Goal: Find specific page/section: Find specific page/section

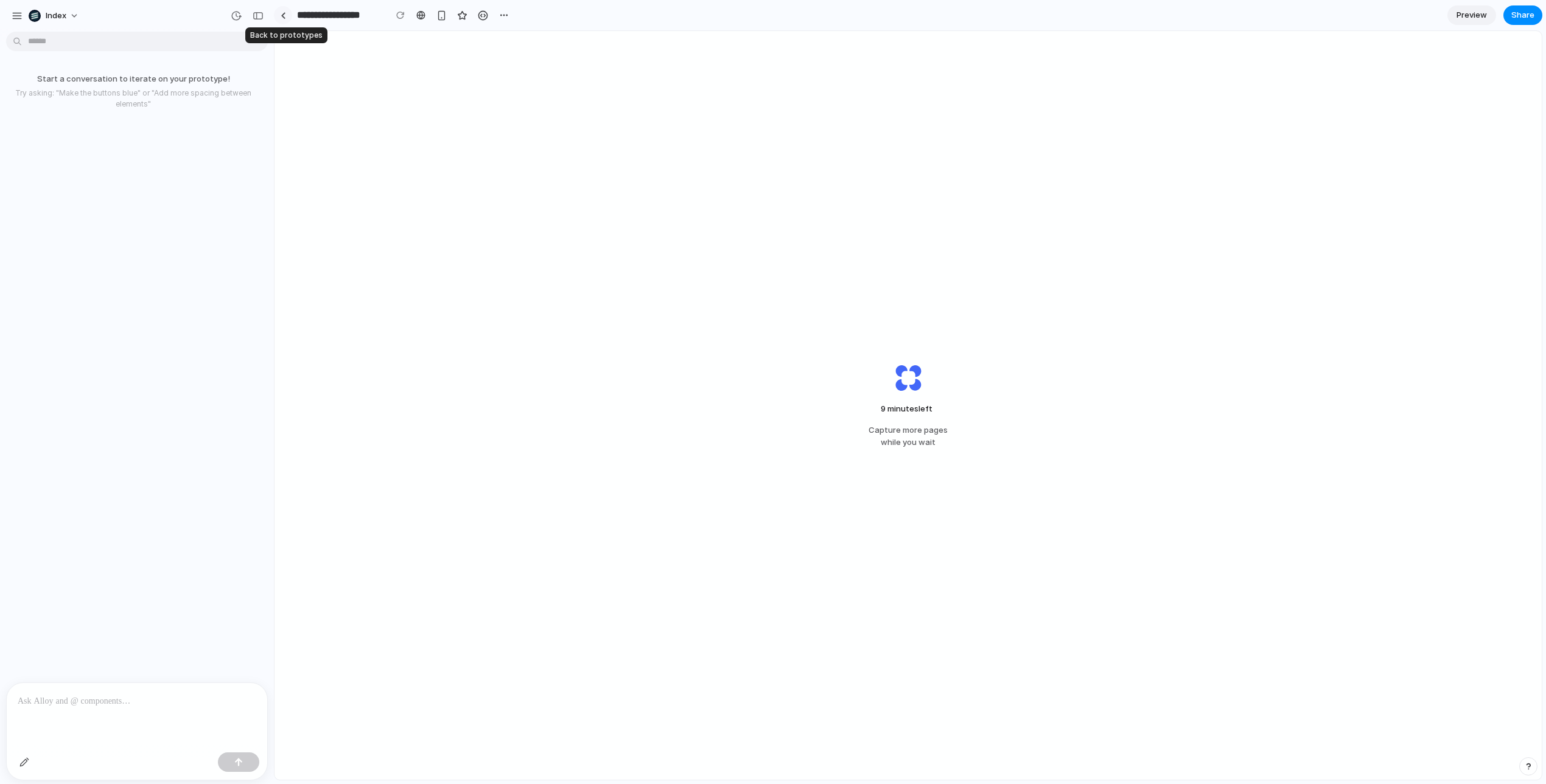
click at [285, 19] on link at bounding box center [283, 14] width 18 height 18
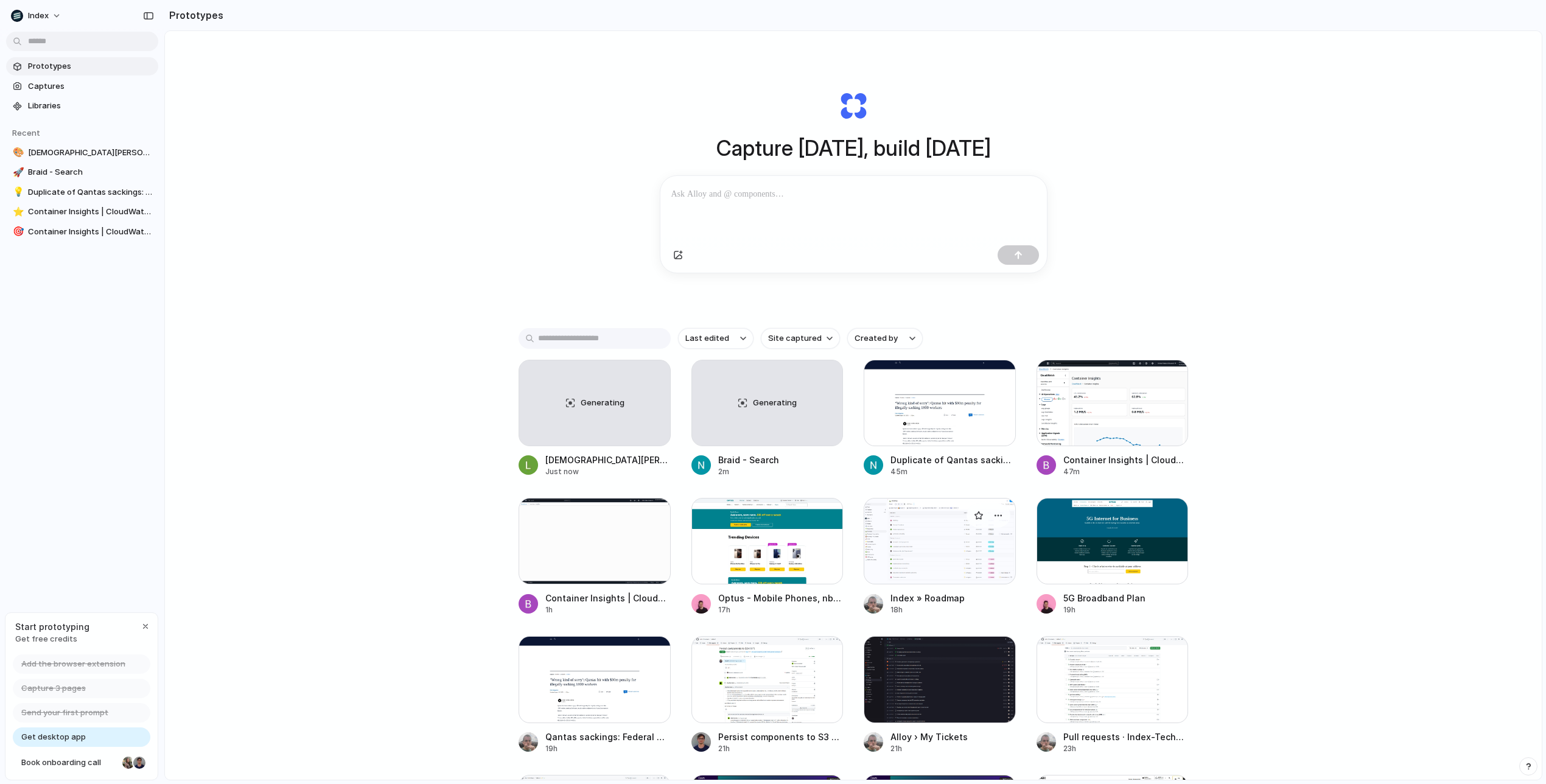
click at [910, 551] on div at bounding box center [939, 541] width 152 height 87
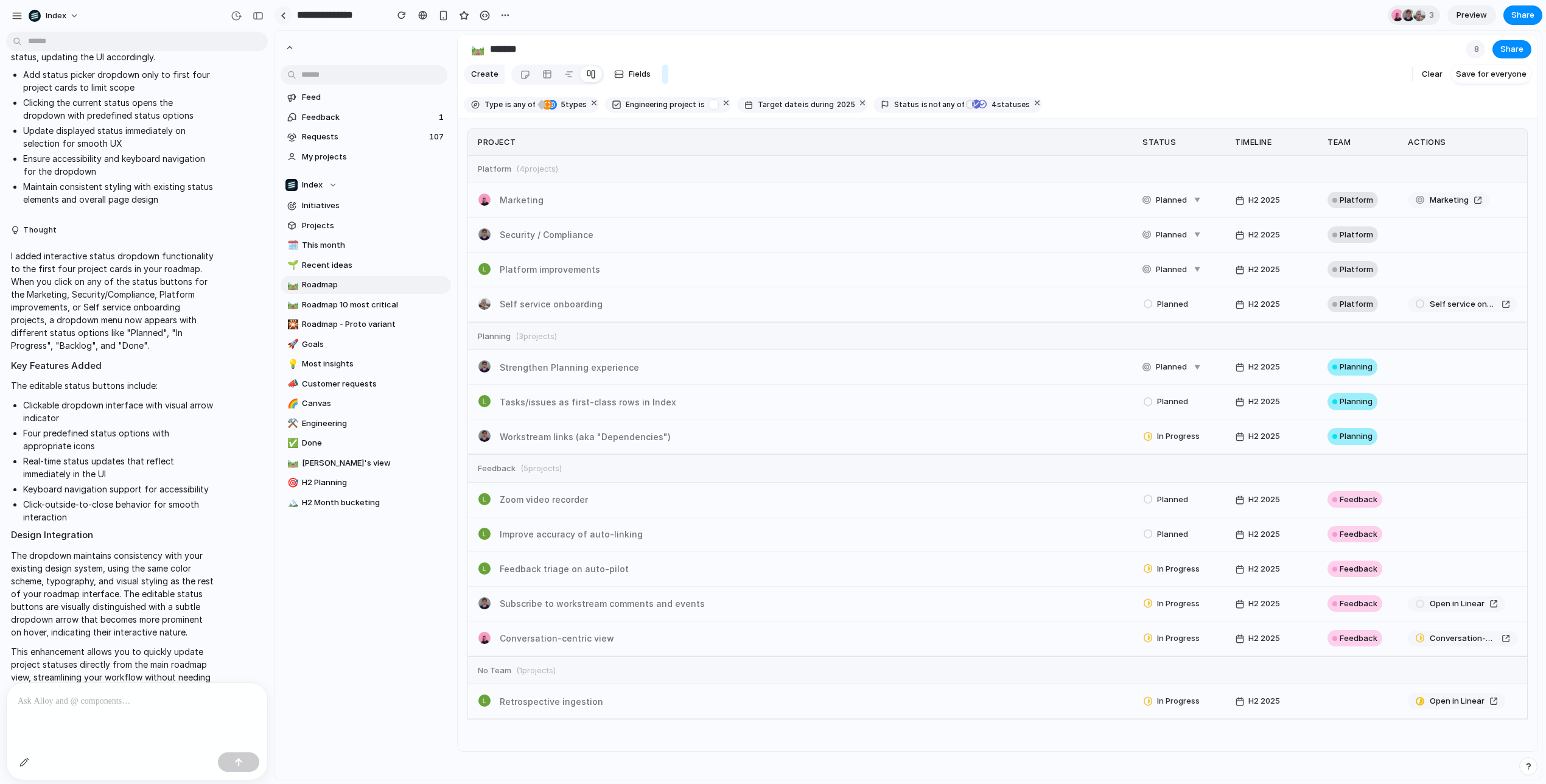
click at [278, 11] on link at bounding box center [283, 14] width 18 height 18
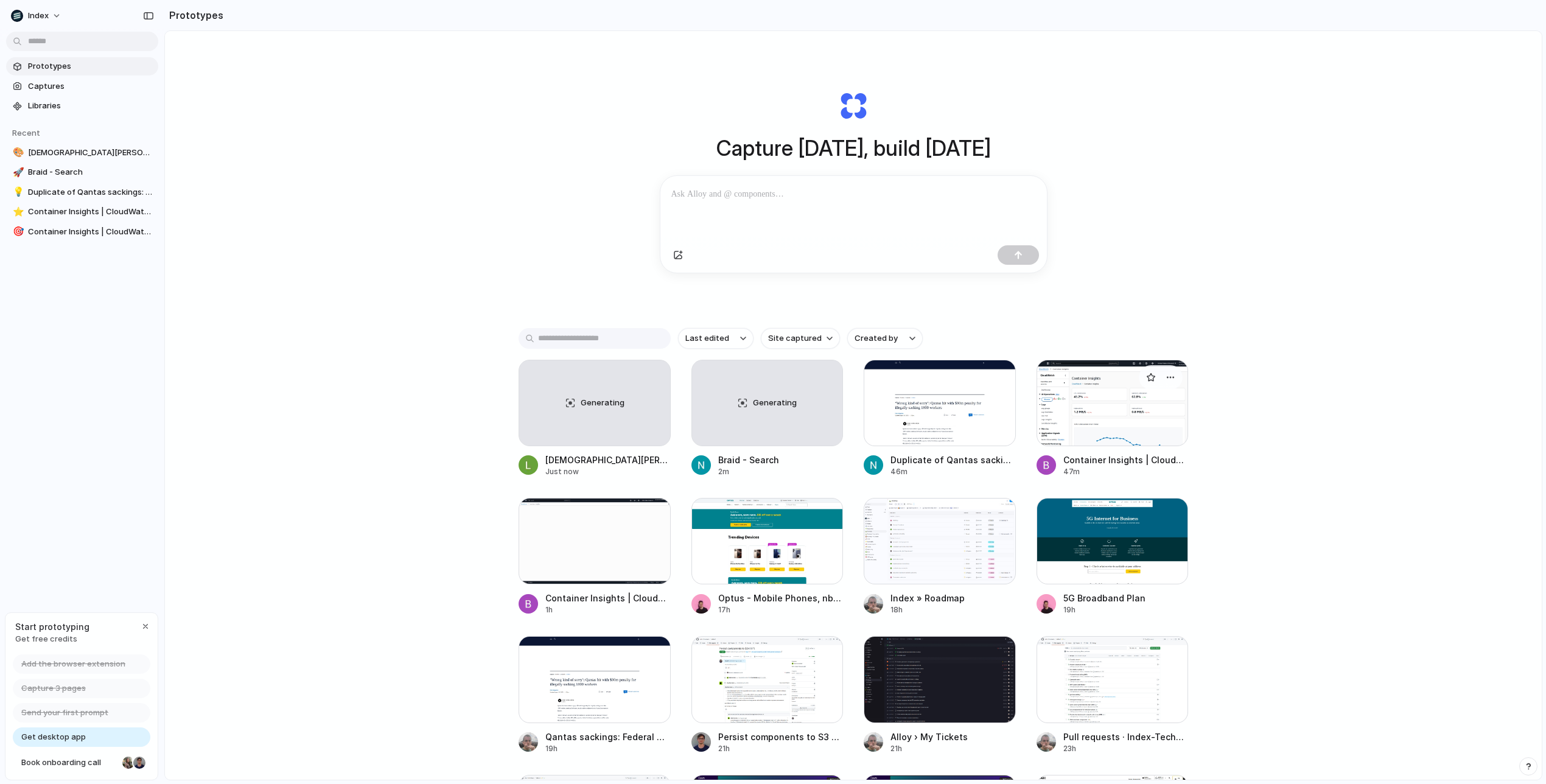
click at [1120, 439] on div at bounding box center [1112, 403] width 152 height 87
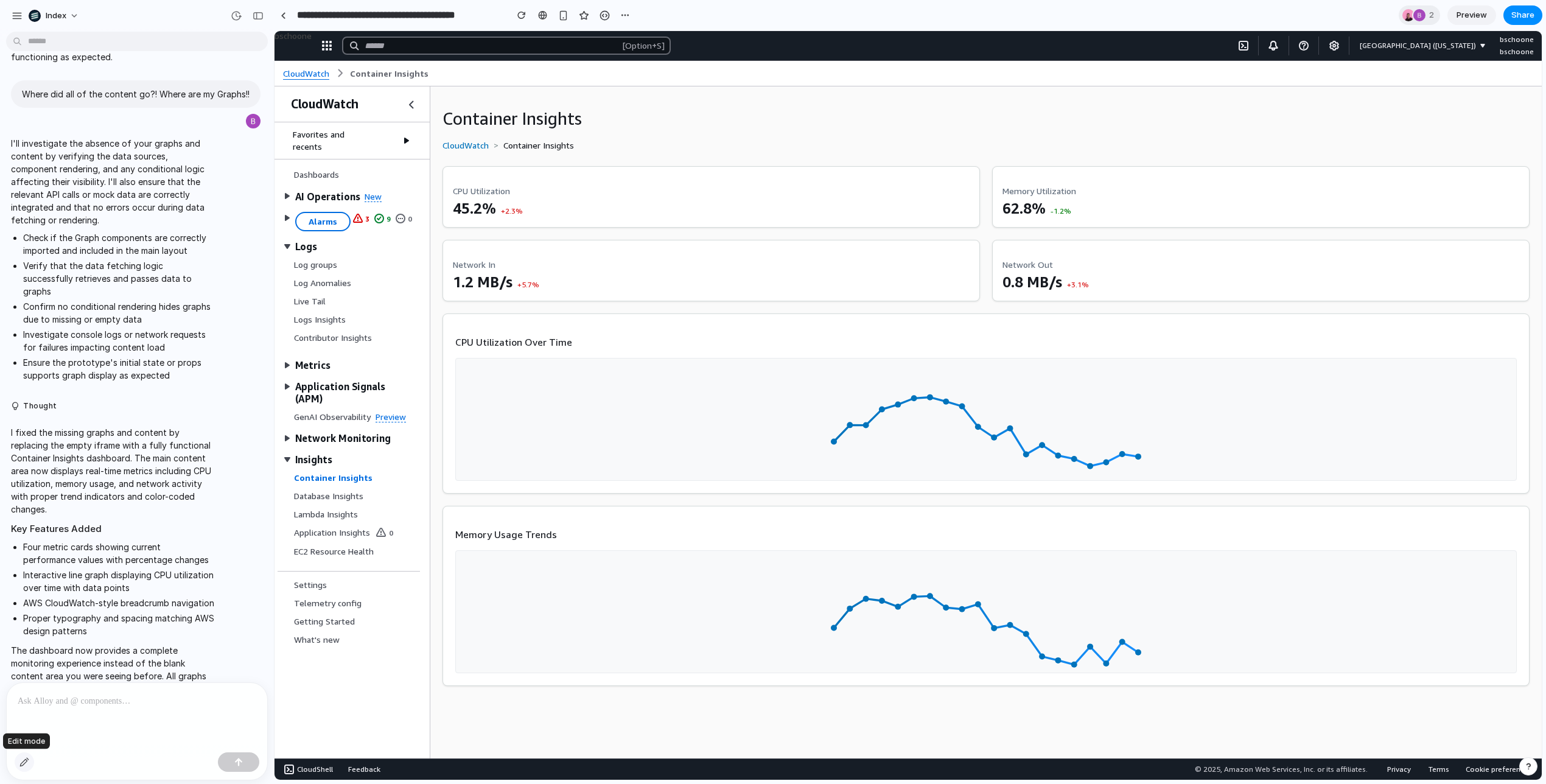
click at [26, 760] on div "button" at bounding box center [24, 762] width 9 height 9
click at [1080, 283] on div at bounding box center [908, 405] width 1267 height 748
click at [1164, 351] on button "button" at bounding box center [1175, 351] width 41 height 19
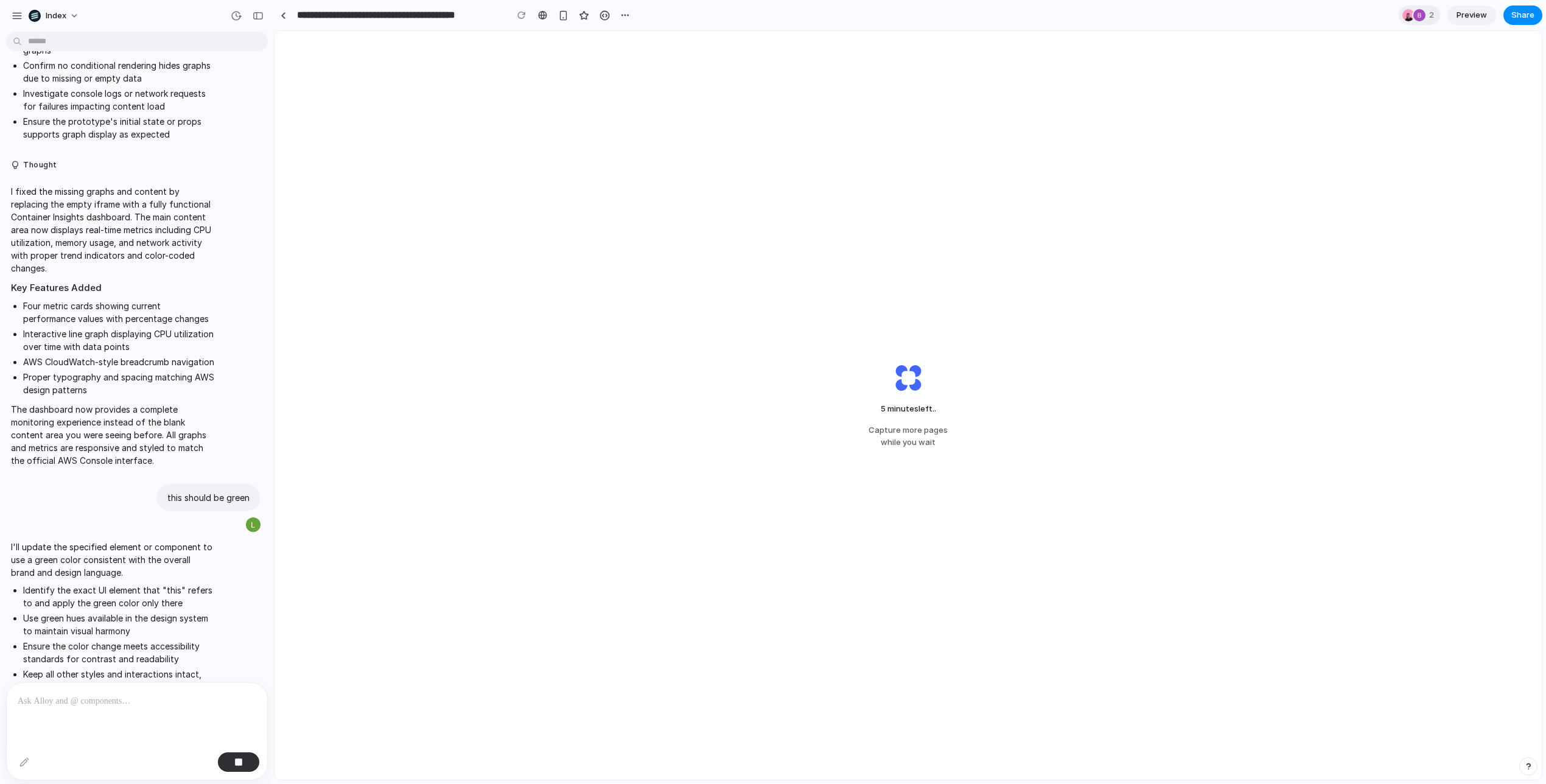
scroll to position [380, 0]
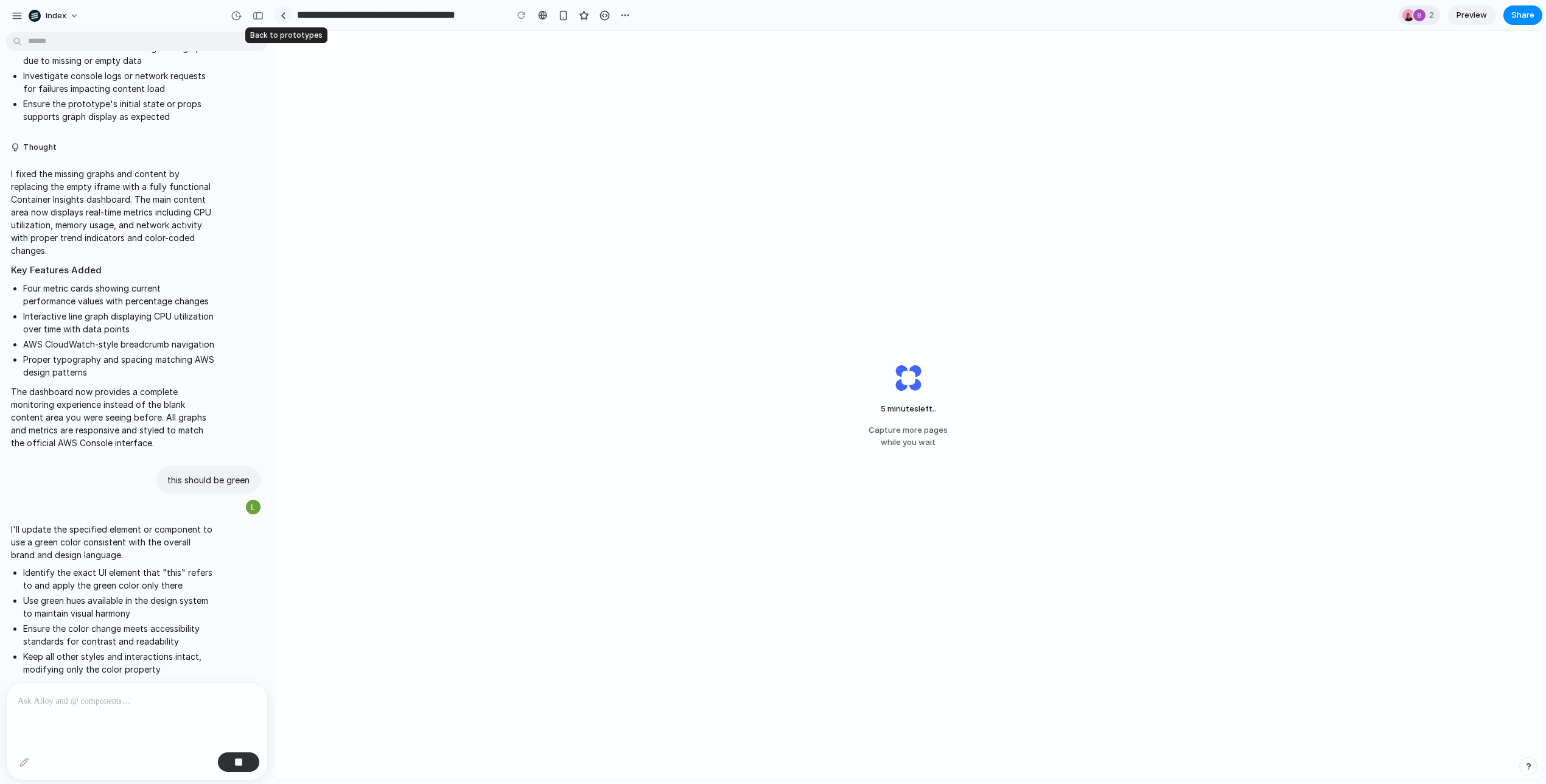
click at [281, 19] on link at bounding box center [283, 14] width 18 height 18
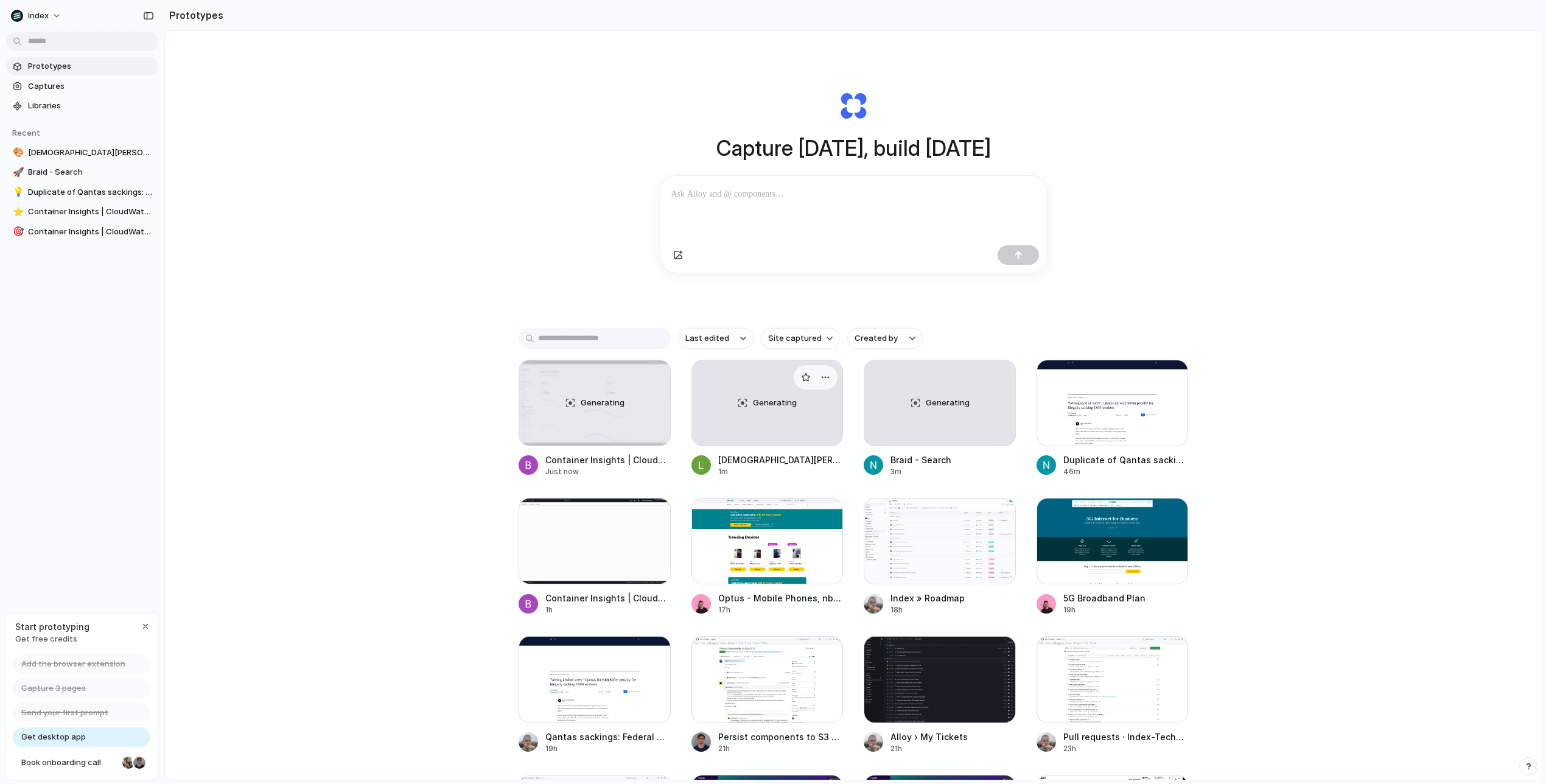
click at [752, 405] on div "Generating" at bounding box center [767, 402] width 151 height 85
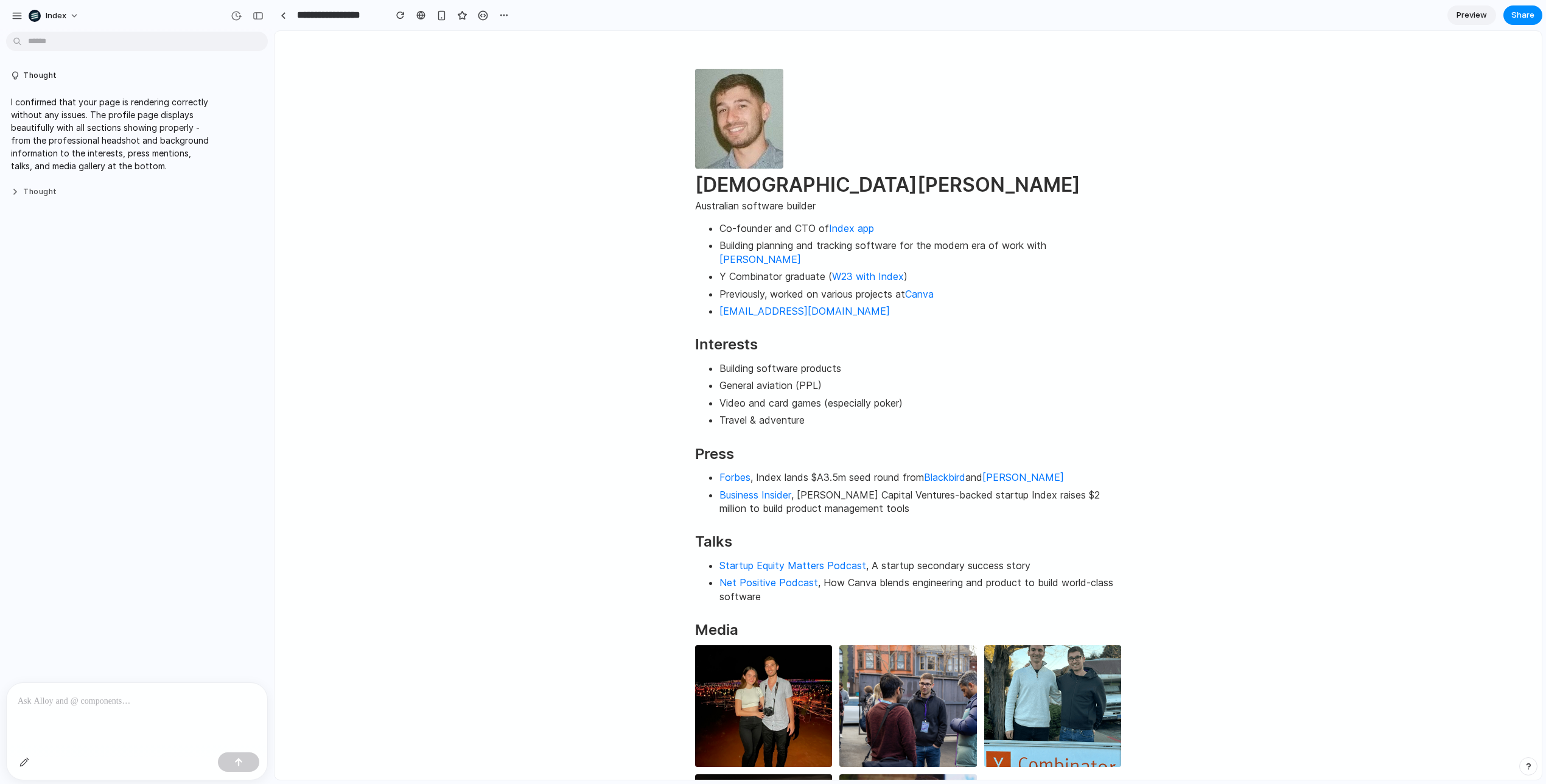
click at [40, 197] on button "Thought" at bounding box center [113, 192] width 203 height 10
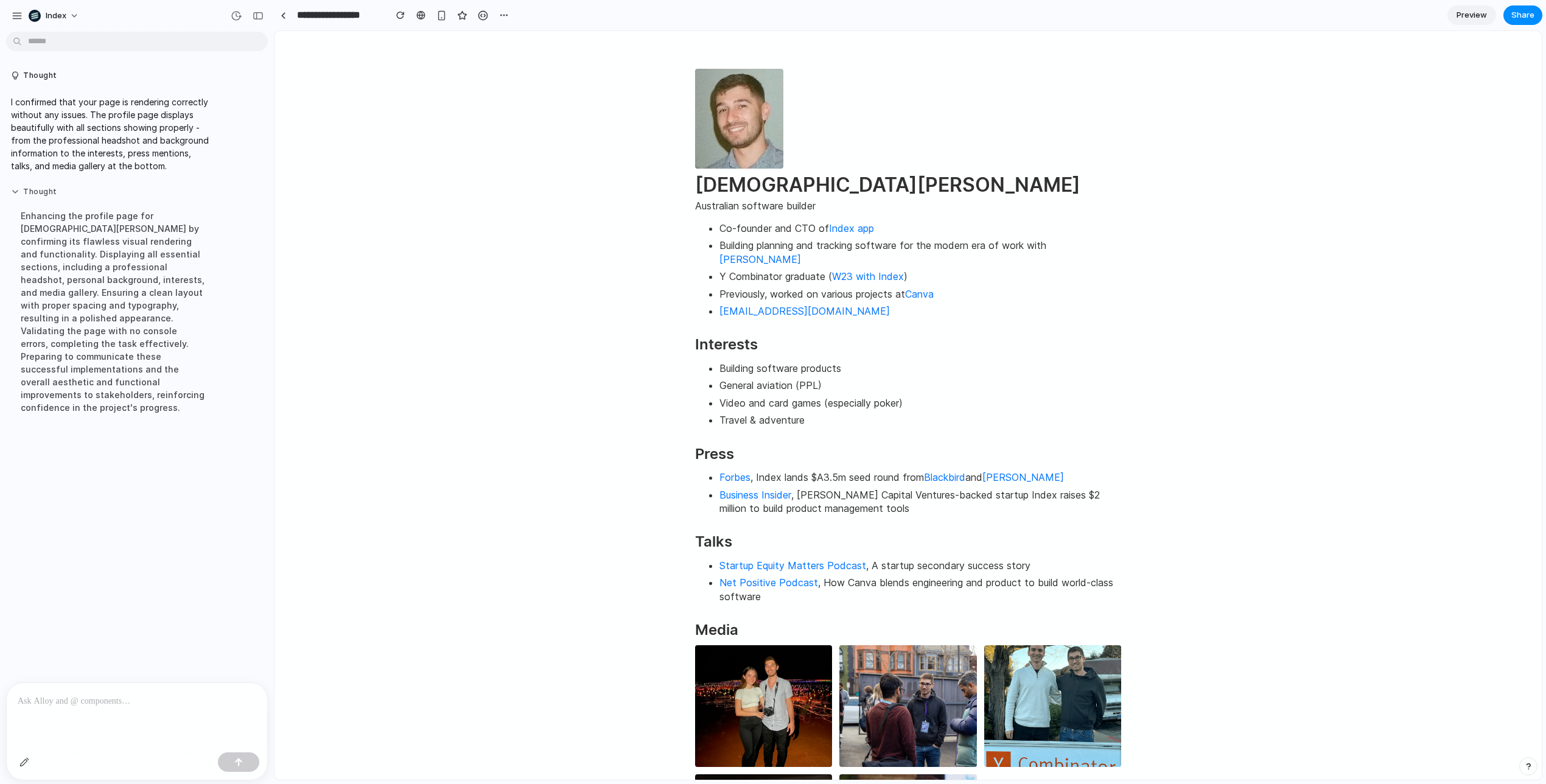
click at [41, 193] on button "Thought" at bounding box center [113, 192] width 203 height 10
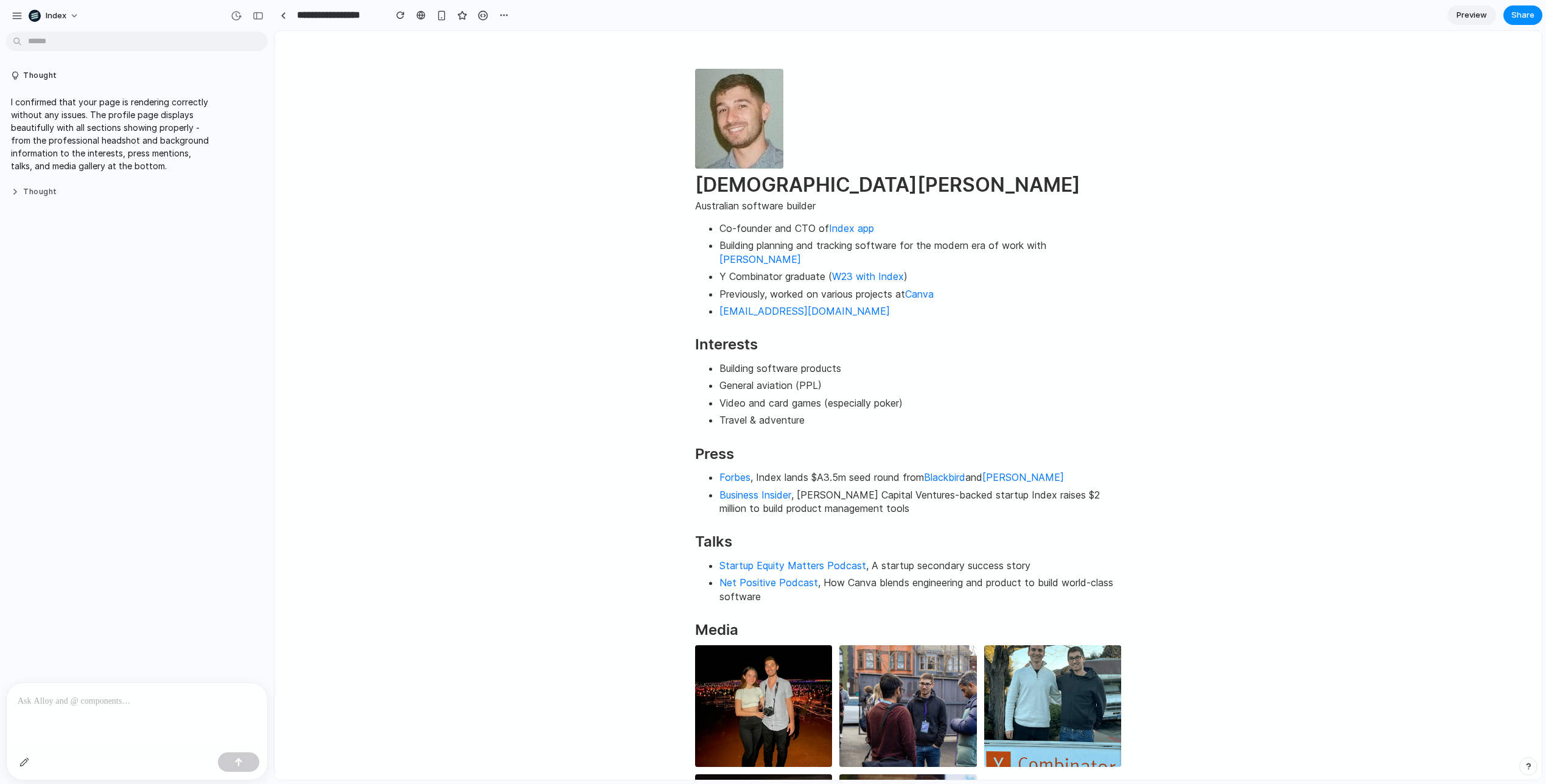
click at [41, 193] on button "Thought" at bounding box center [113, 192] width 203 height 10
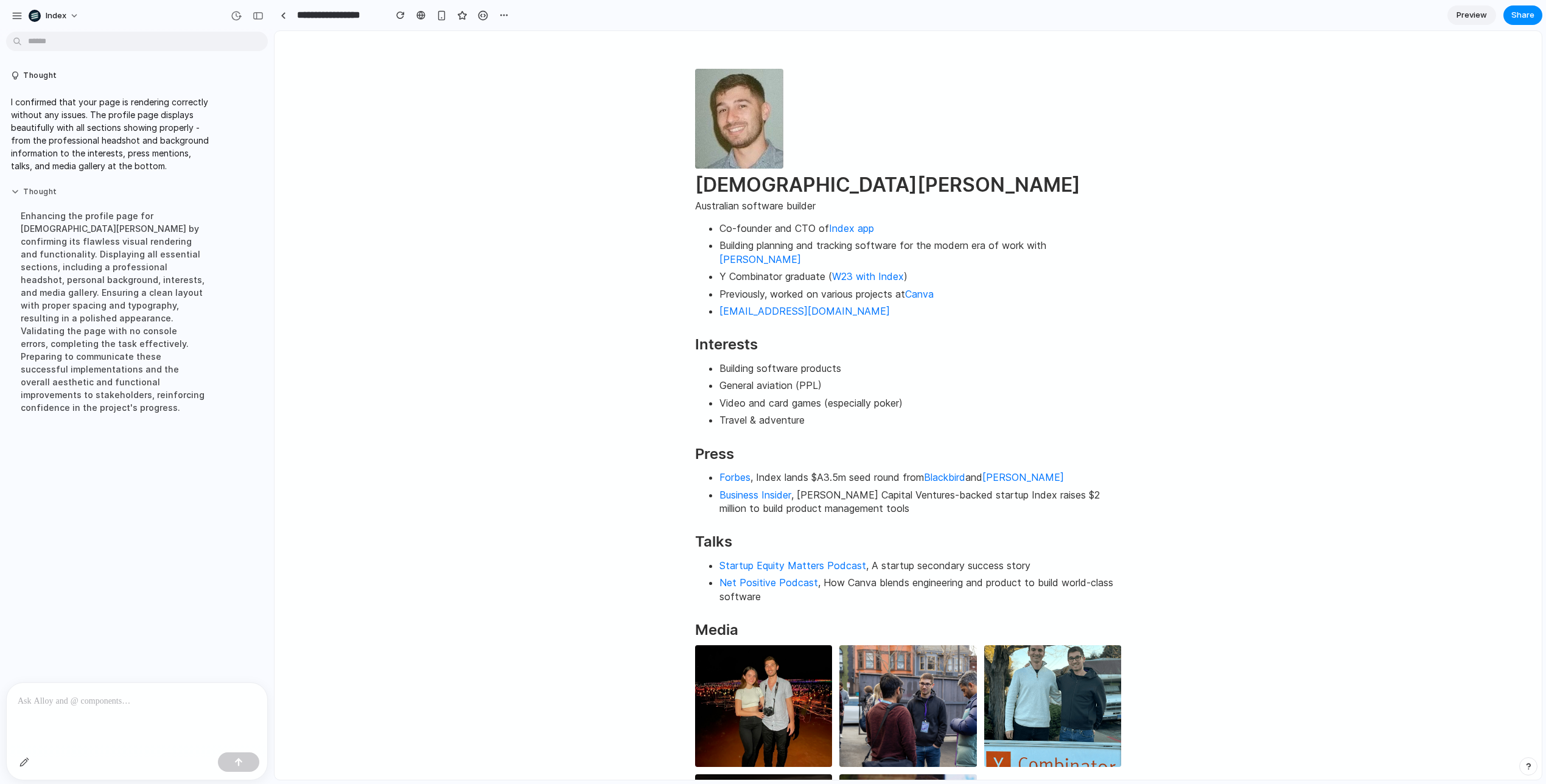
click at [41, 193] on button "Thought" at bounding box center [113, 192] width 203 height 10
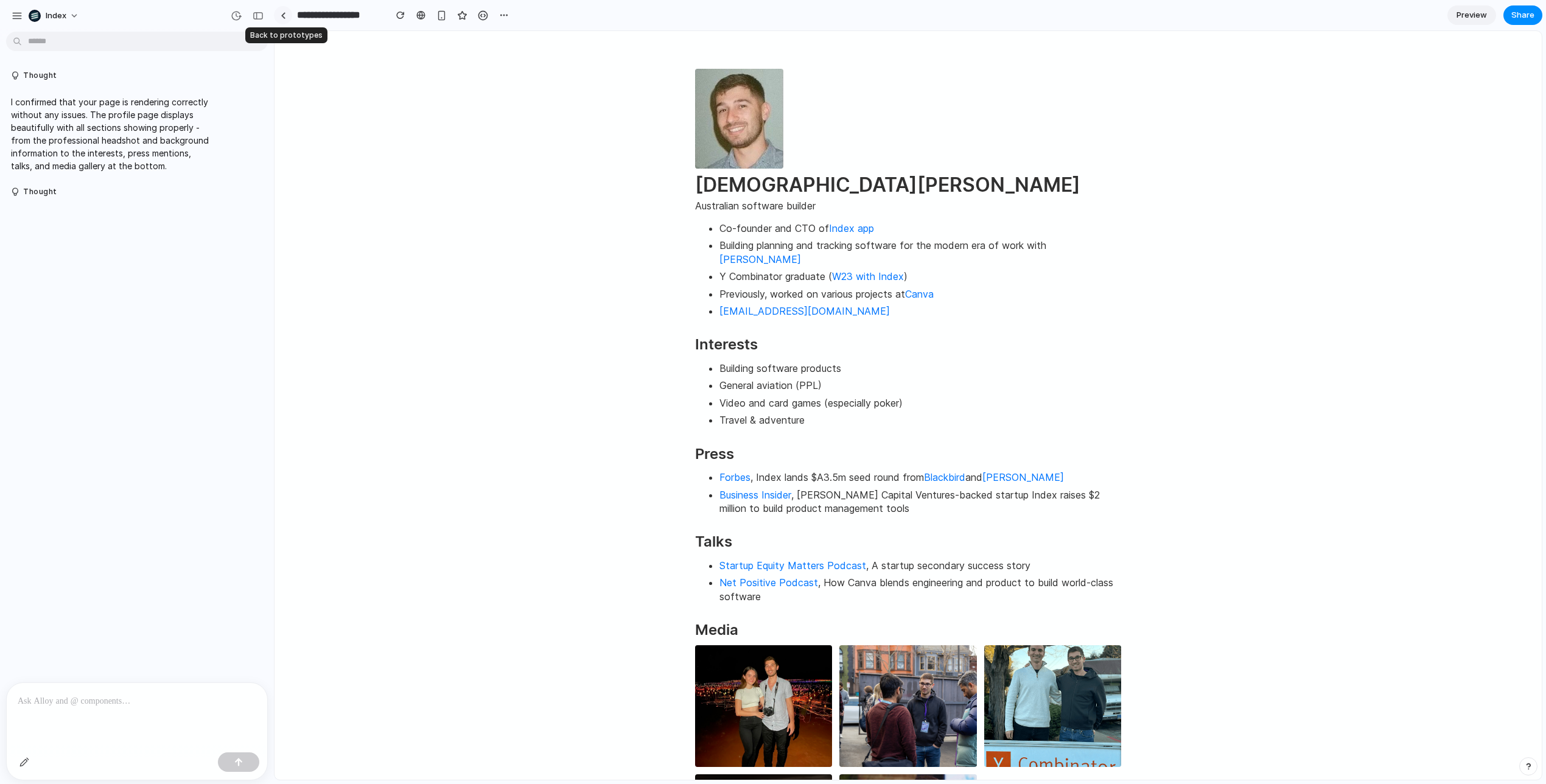
click at [278, 17] on link at bounding box center [283, 14] width 18 height 18
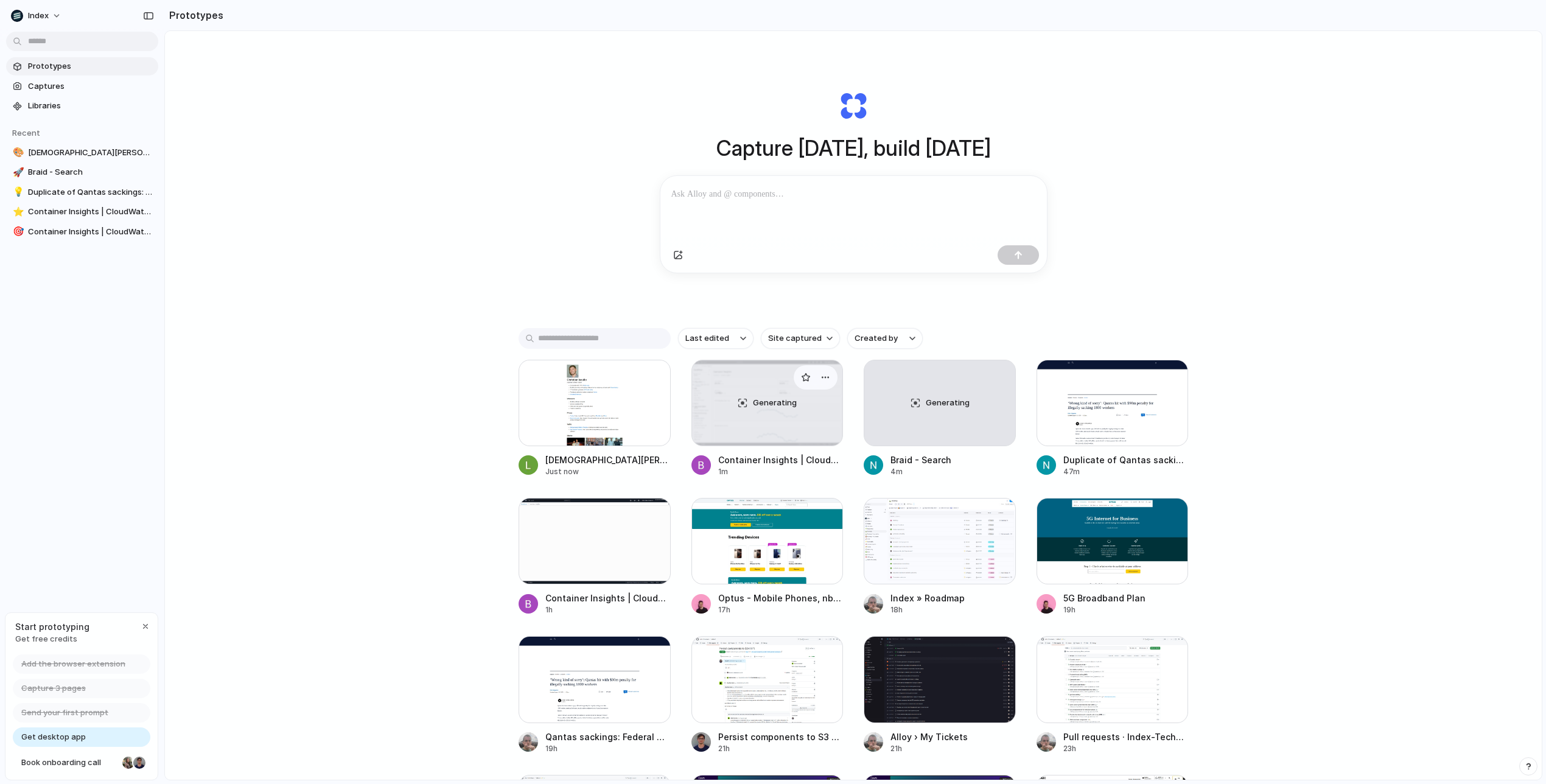
click at [739, 403] on div "Generating" at bounding box center [767, 402] width 151 height 85
